Goal: Transaction & Acquisition: Purchase product/service

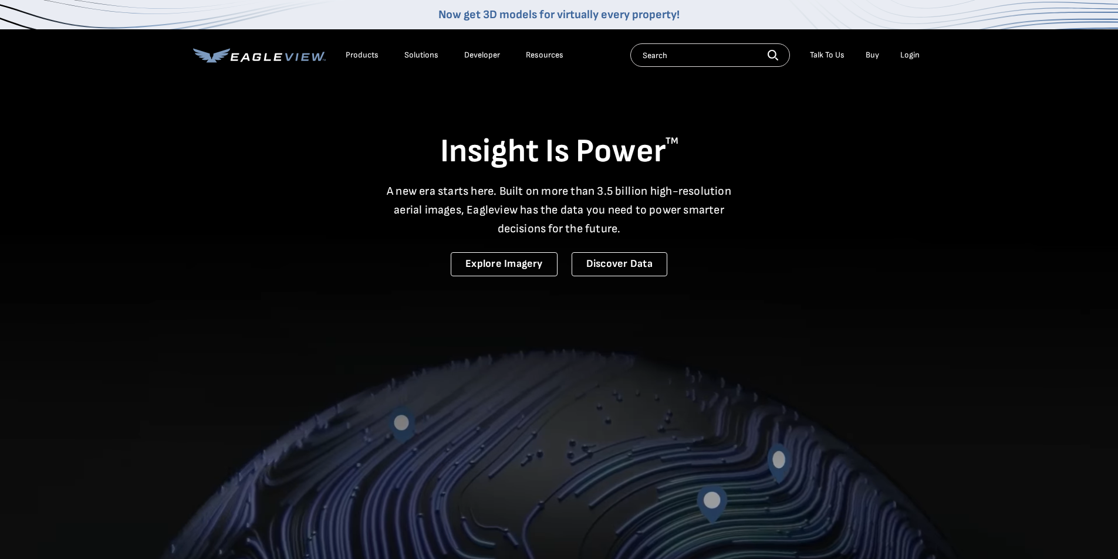
click at [908, 55] on div "Login" at bounding box center [909, 55] width 19 height 11
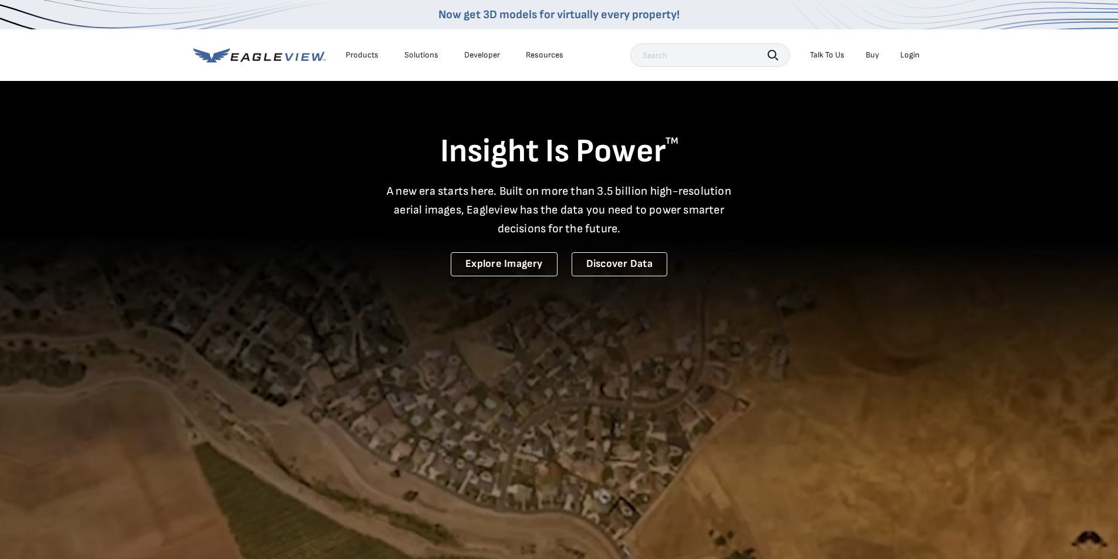
click at [913, 55] on div "Login" at bounding box center [909, 55] width 19 height 11
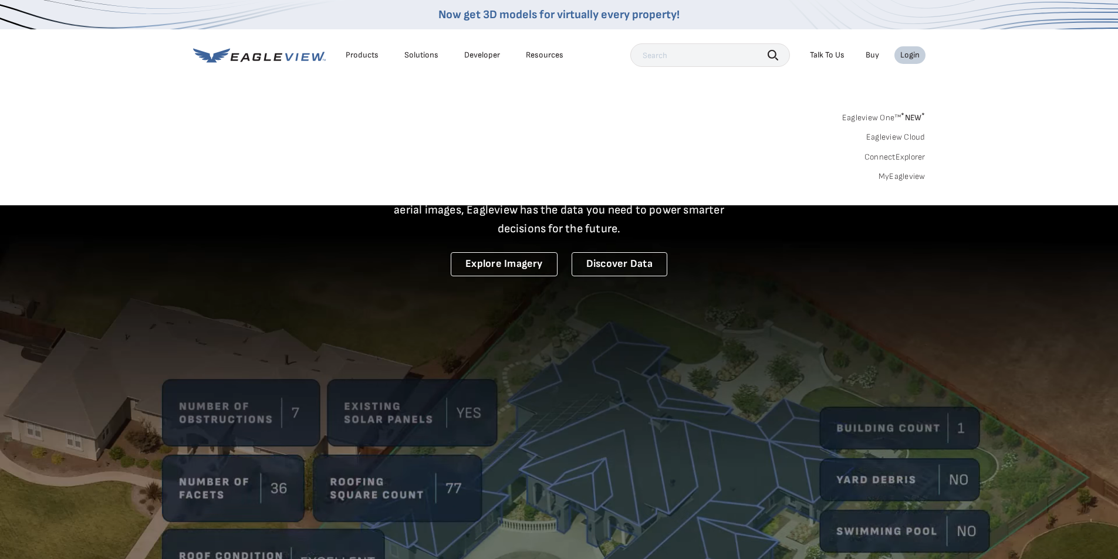
click at [911, 176] on link "MyEagleview" at bounding box center [902, 176] width 47 height 11
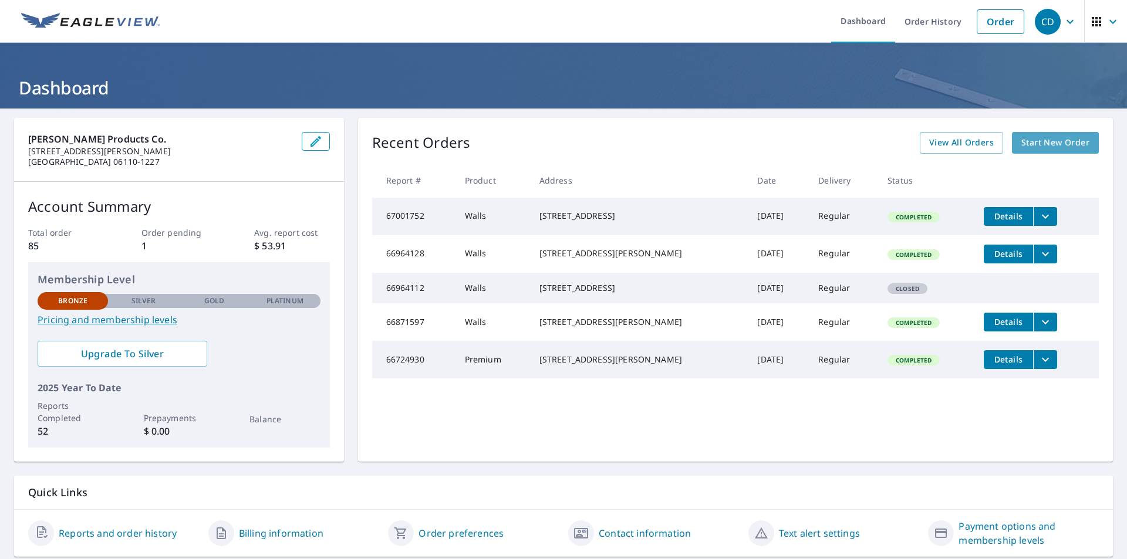
click at [1045, 146] on span "Start New Order" at bounding box center [1055, 143] width 68 height 15
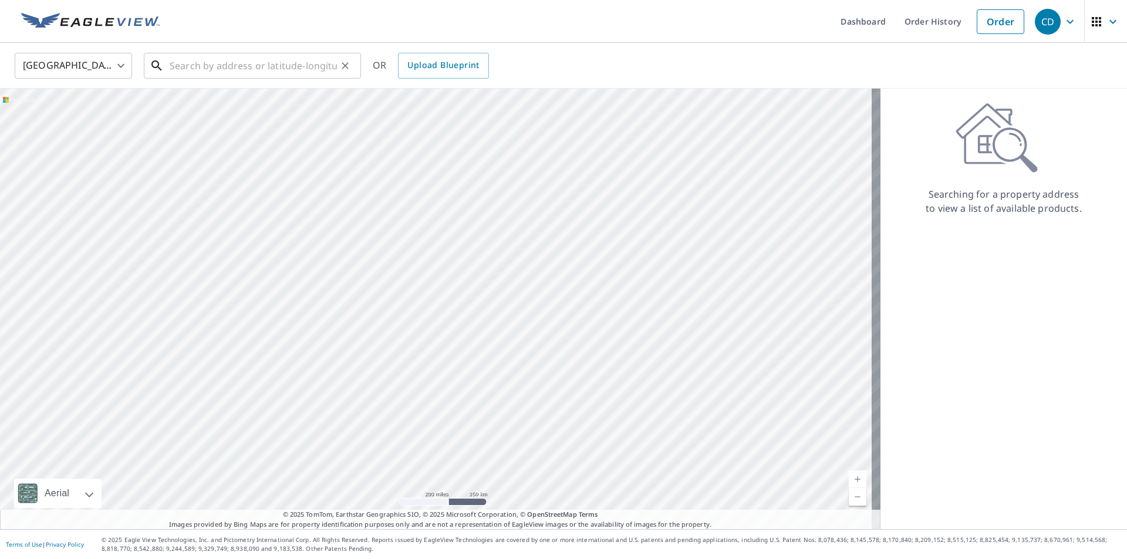
click at [268, 66] on input "text" at bounding box center [253, 65] width 167 height 33
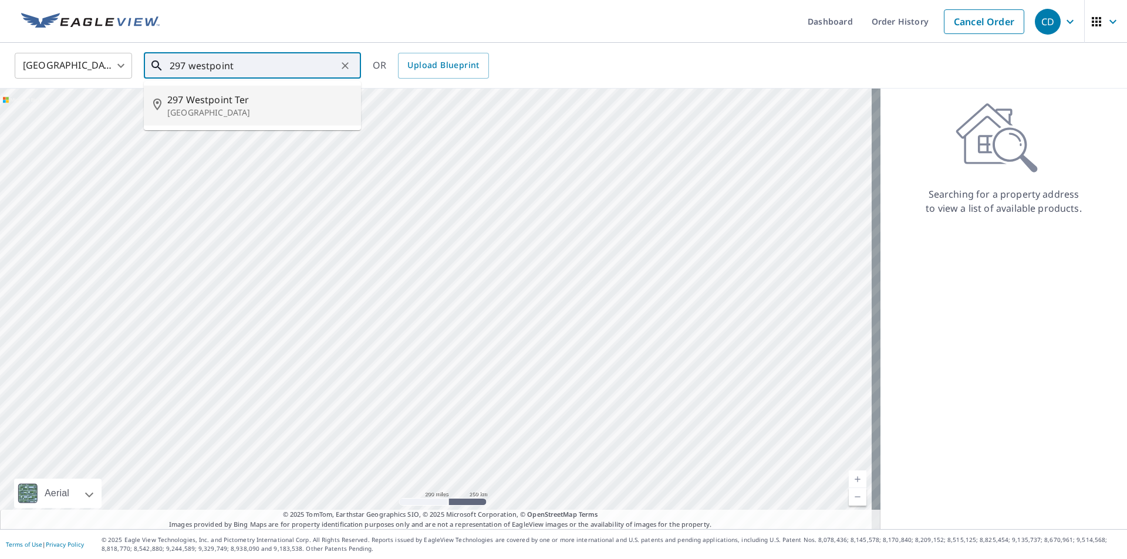
click at [253, 103] on span "297 Westpoint Ter" at bounding box center [259, 100] width 184 height 14
type input "297 Westpoint Ter West Hartford, CT 06107"
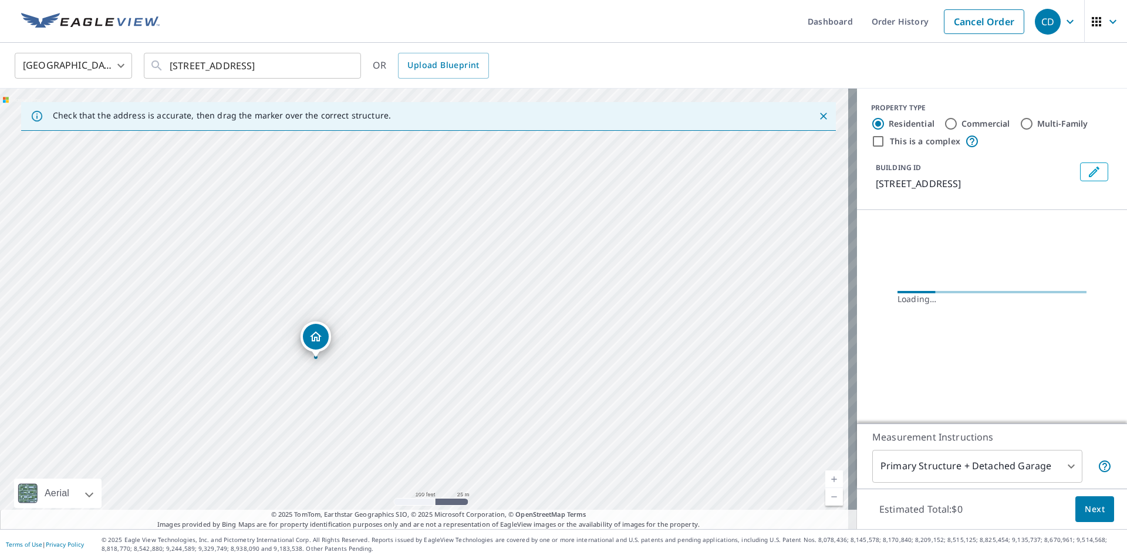
drag, startPoint x: 288, startPoint y: 315, endPoint x: 488, endPoint y: 345, distance: 202.9
click at [488, 345] on div "297 Westpoint Ter West Hartford, CT 06107" at bounding box center [428, 309] width 857 height 441
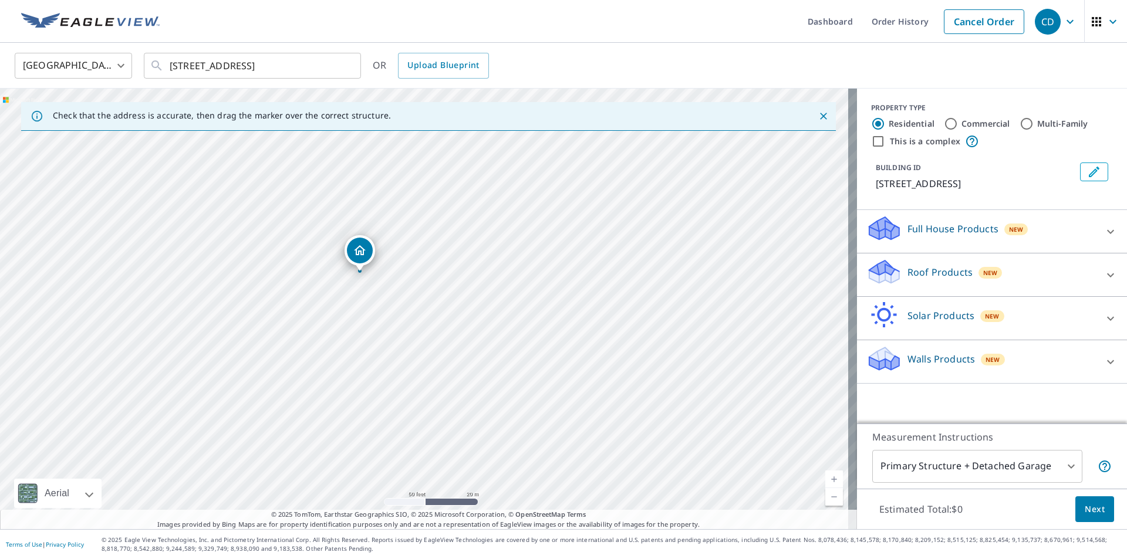
click at [1013, 472] on body "CD CD Dashboard Order History Cancel Order CD United States US ​ 297 Westpoint …" at bounding box center [563, 279] width 1127 height 559
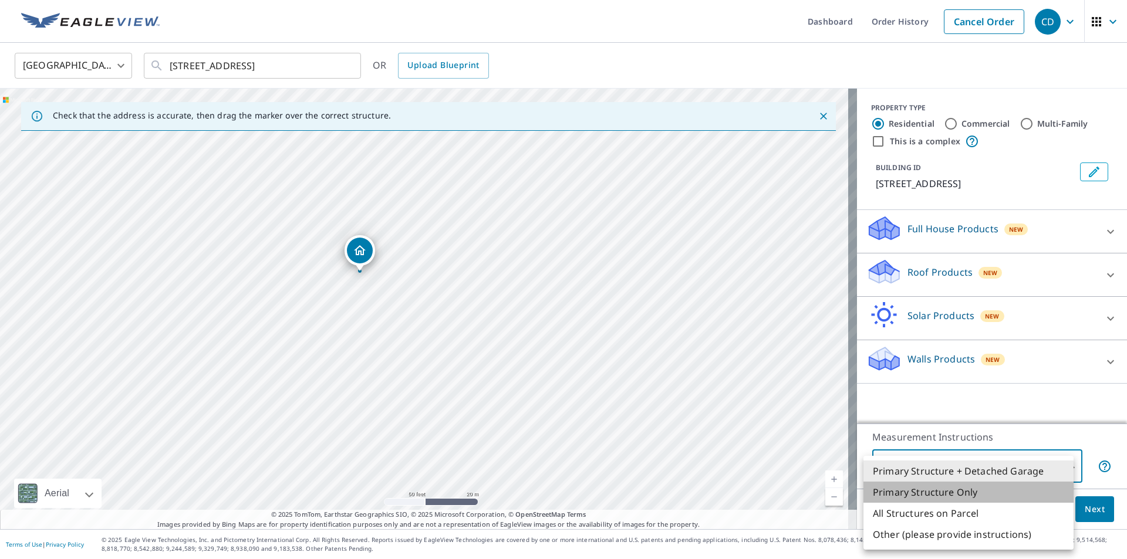
click at [995, 493] on li "Primary Structure Only" at bounding box center [969, 492] width 210 height 21
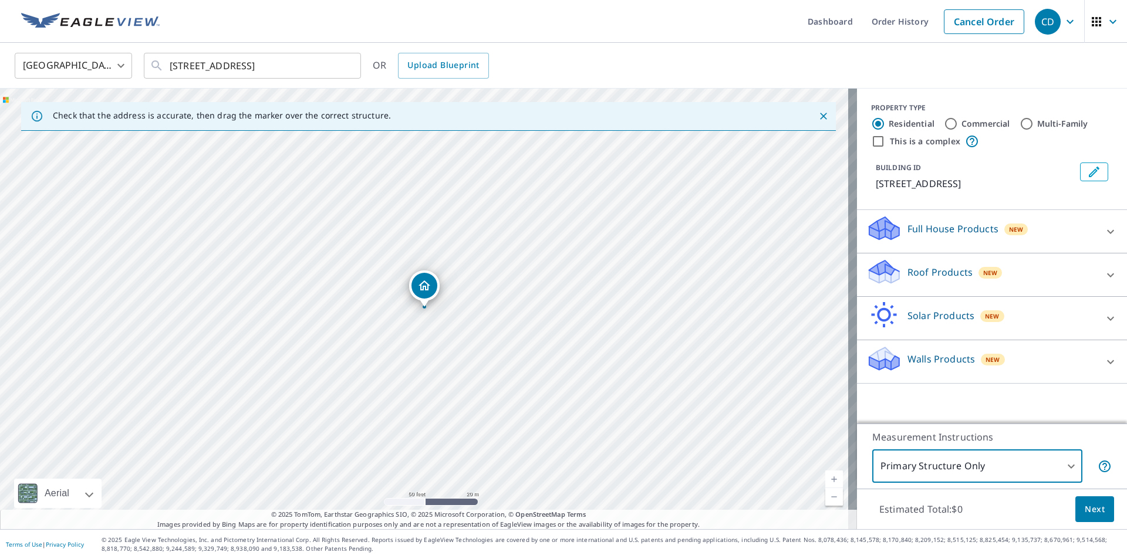
click at [998, 472] on body "CD CD Dashboard Order History Cancel Order CD United States US ​ 297 Westpoint …" at bounding box center [563, 279] width 1127 height 559
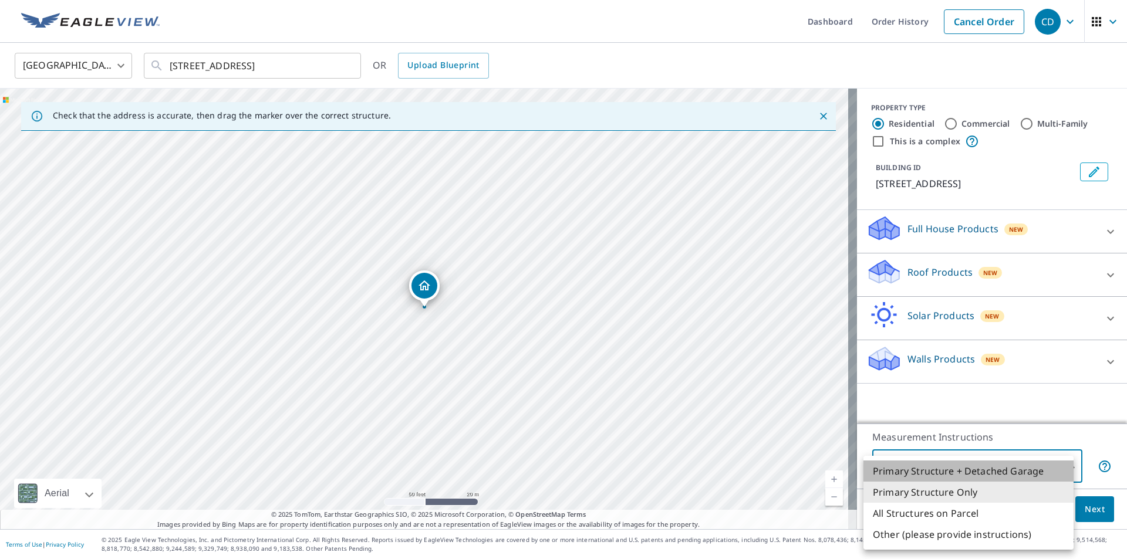
click at [998, 473] on li "Primary Structure + Detached Garage" at bounding box center [969, 471] width 210 height 21
type input "1"
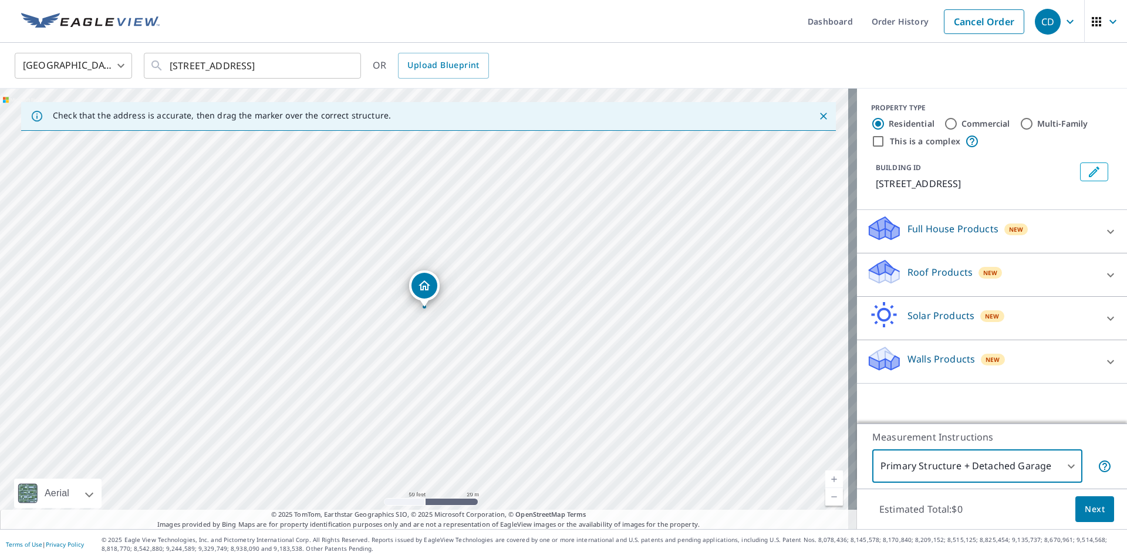
click at [1085, 507] on span "Next" at bounding box center [1095, 509] width 20 height 15
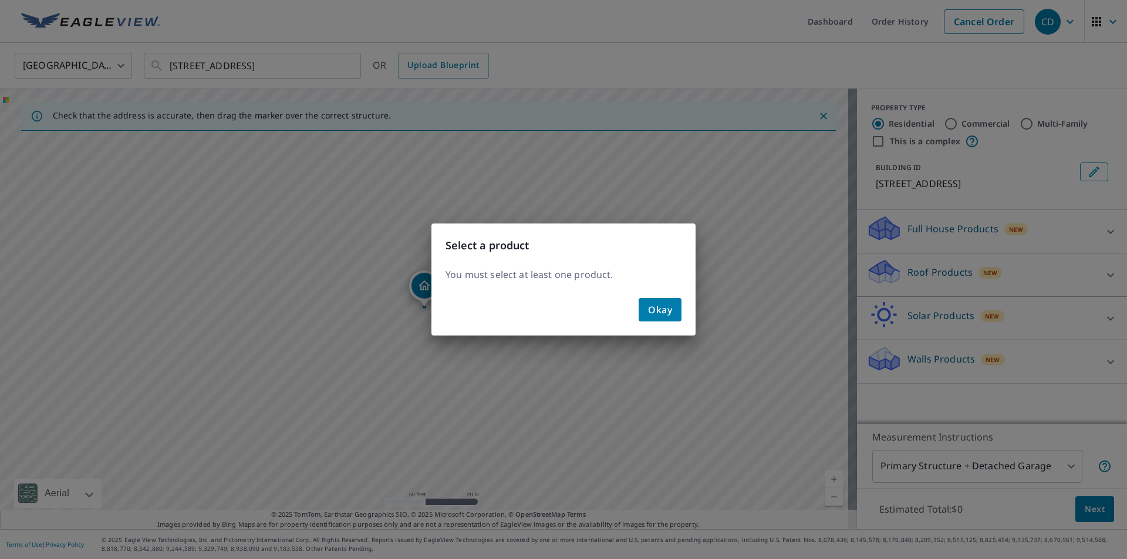
click at [661, 308] on span "Okay" at bounding box center [660, 310] width 24 height 16
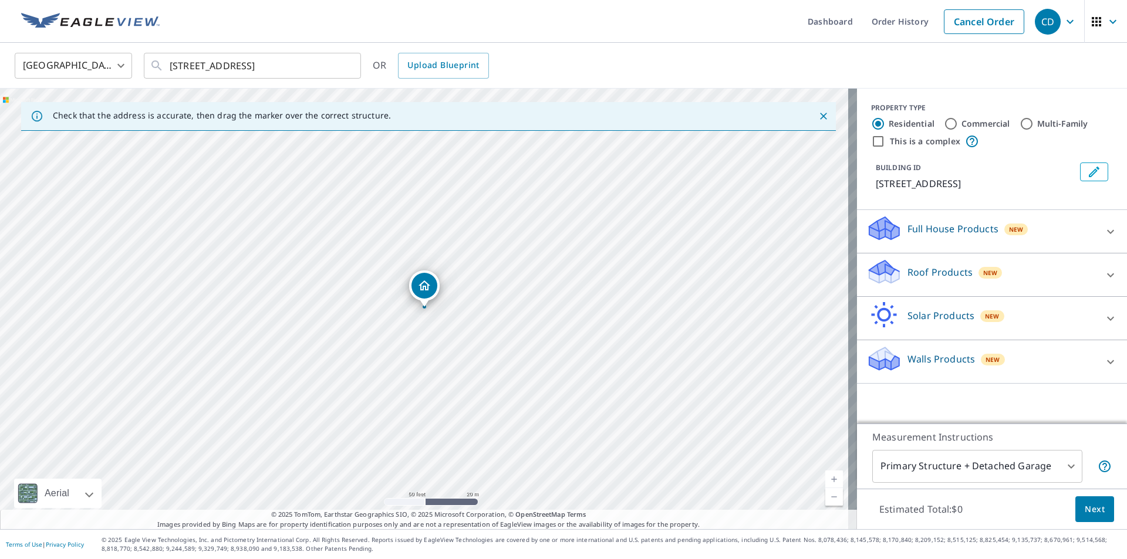
click at [932, 276] on p "Roof Products" at bounding box center [940, 272] width 65 height 14
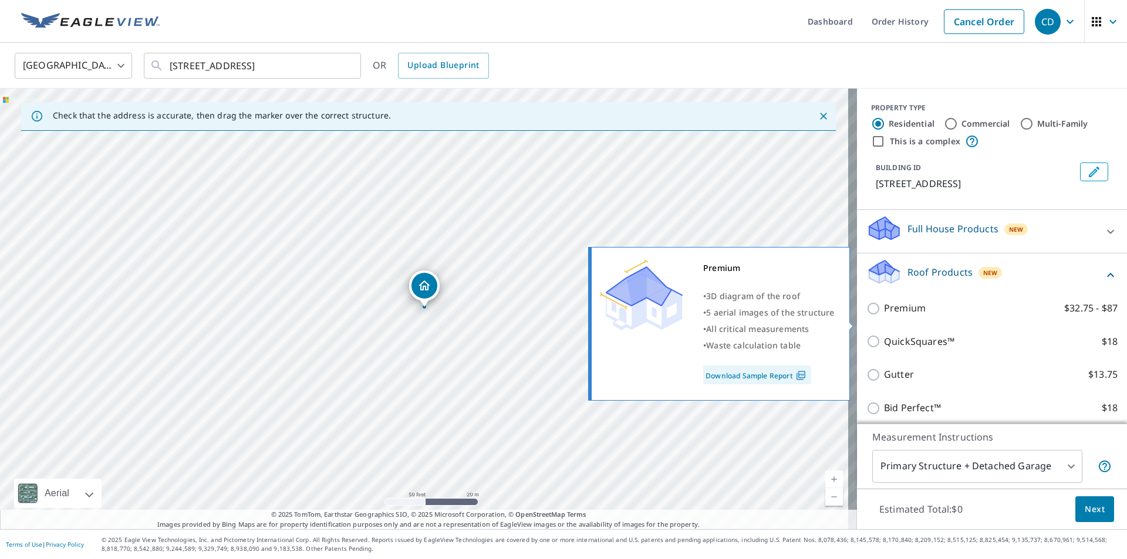
click at [884, 316] on p "Premium" at bounding box center [905, 308] width 42 height 15
click at [876, 316] on input "Premium $32.75 - $87" at bounding box center [875, 309] width 18 height 14
checkbox input "true"
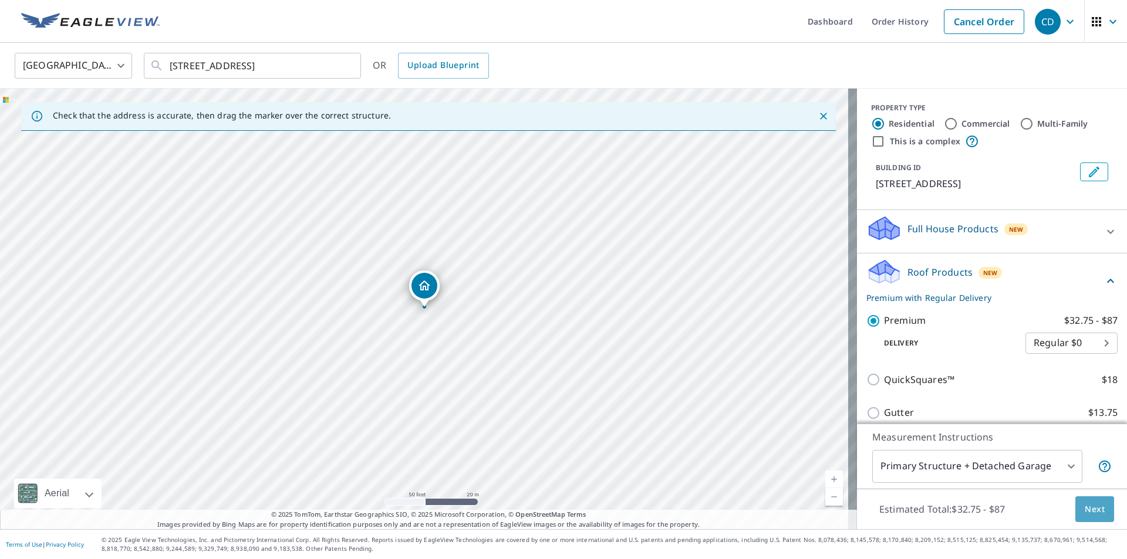
click at [1075, 510] on button "Next" at bounding box center [1094, 510] width 39 height 26
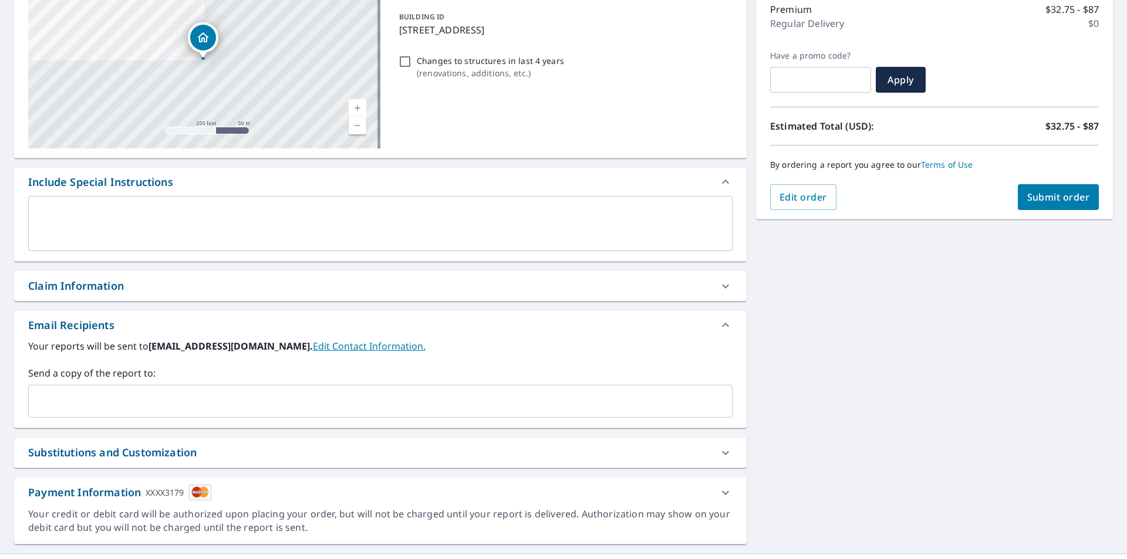
scroll to position [176, 0]
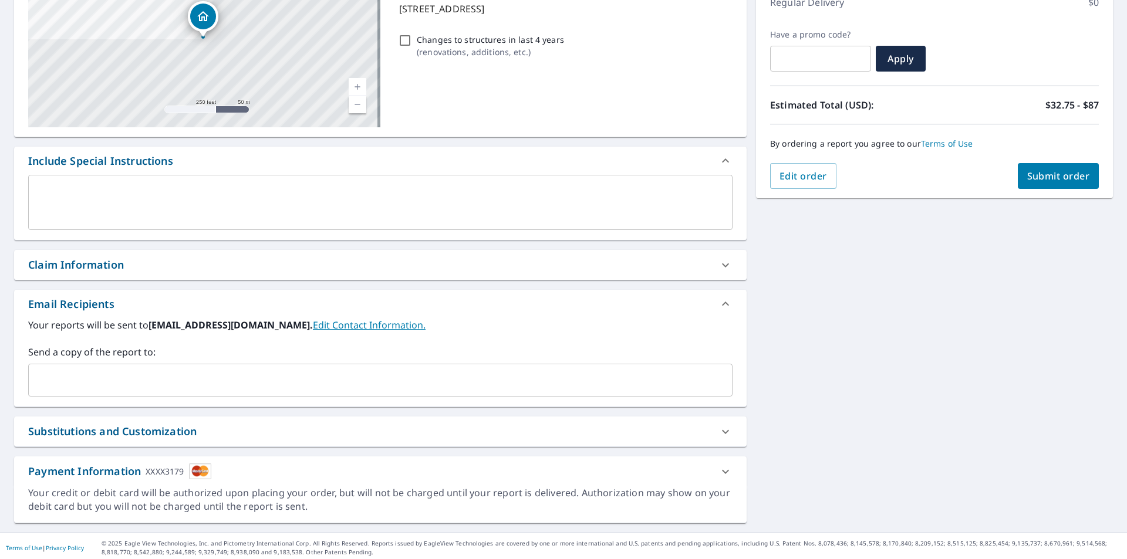
click at [332, 390] on input "text" at bounding box center [371, 380] width 676 height 22
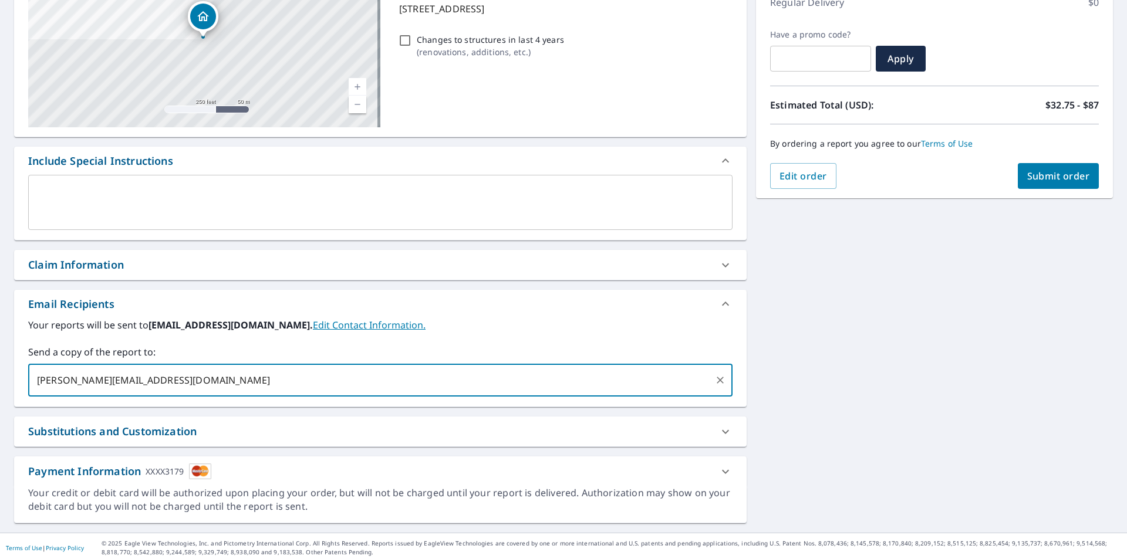
type input "cathy@bartlettbrainard.com"
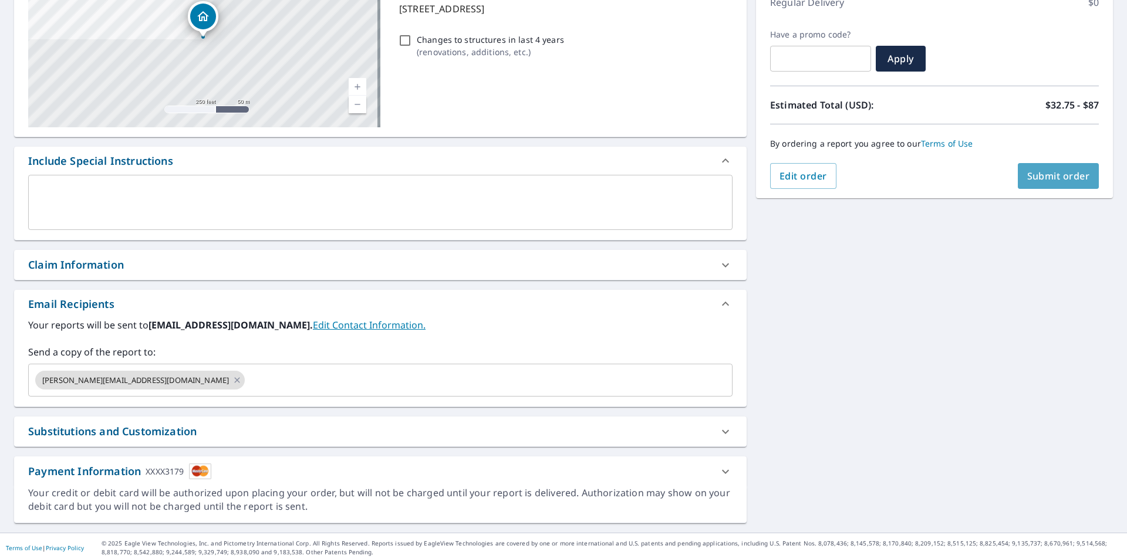
click at [1079, 177] on span "Submit order" at bounding box center [1058, 176] width 63 height 13
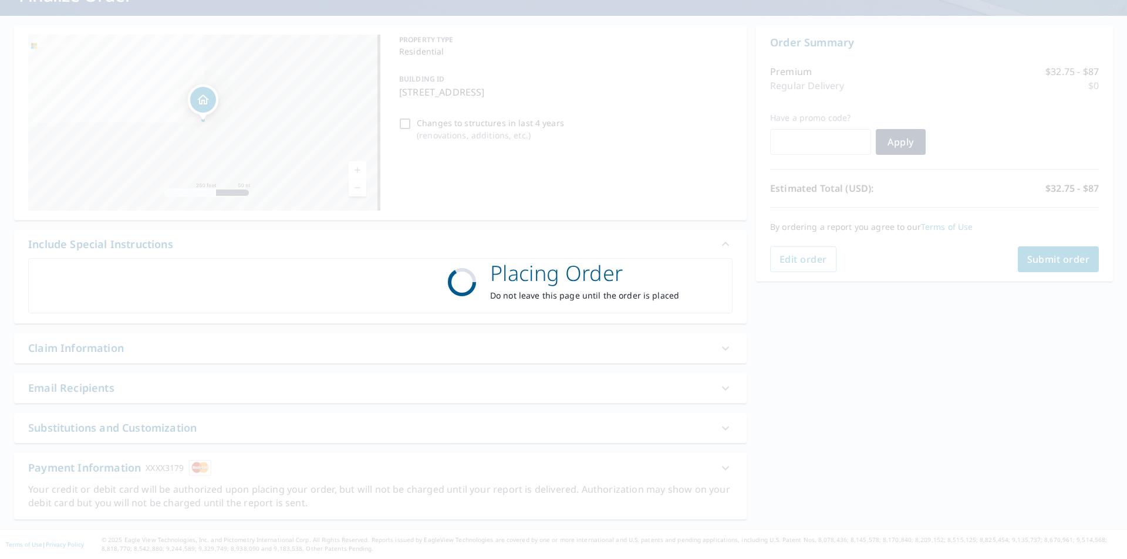
scroll to position [93, 0]
